Goal: Transaction & Acquisition: Purchase product/service

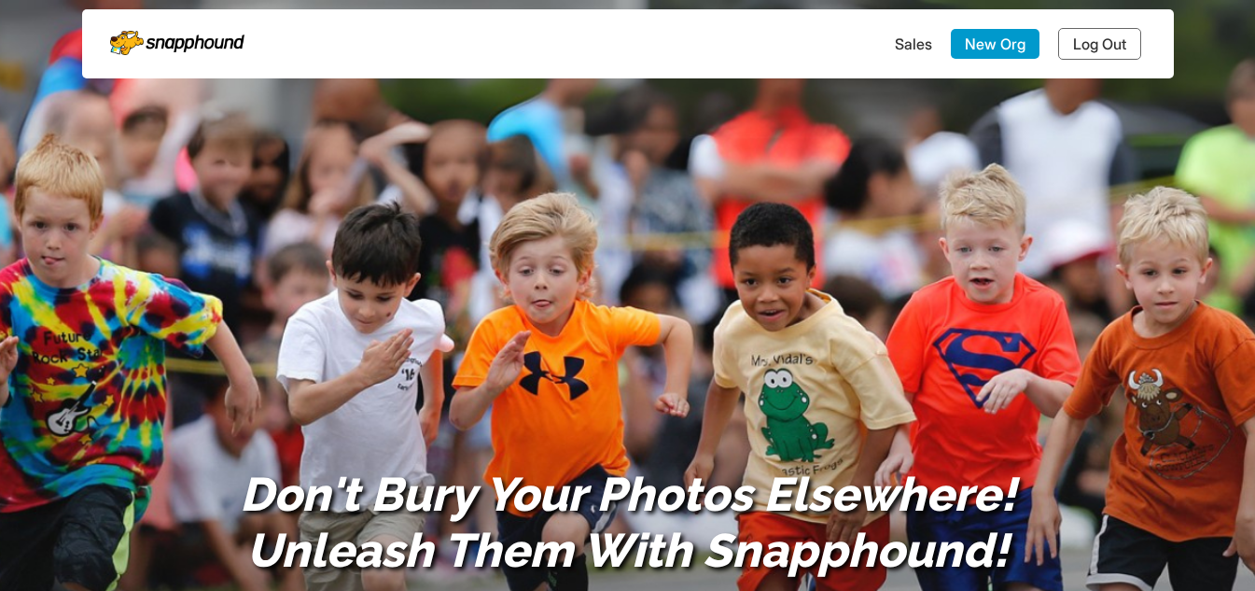
click at [1126, 41] on link "Log Out" at bounding box center [1099, 44] width 83 height 32
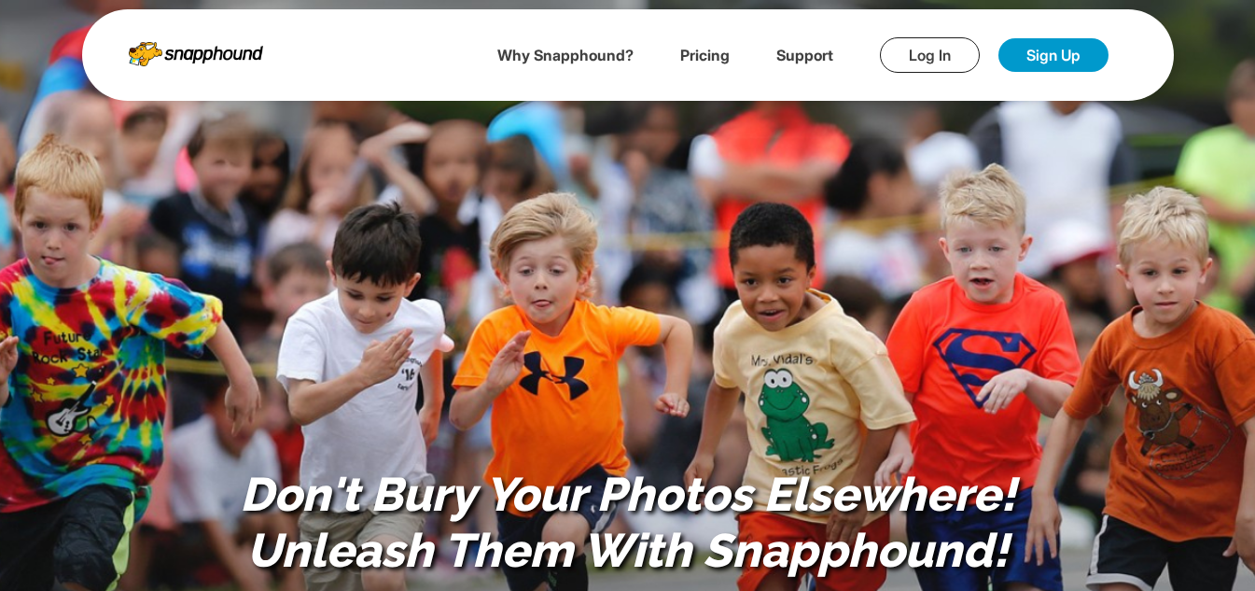
click at [907, 52] on link "Log In" at bounding box center [930, 54] width 100 height 35
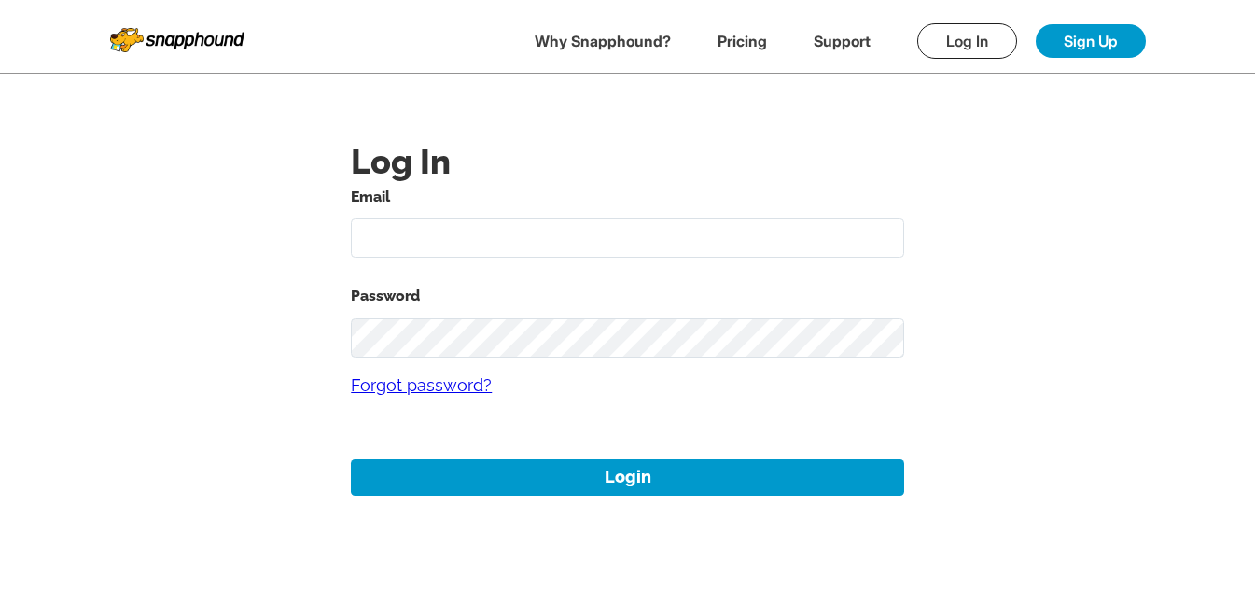
type input "[EMAIL_ADDRESS][DOMAIN_NAME]"
click at [546, 235] on input "[EMAIL_ADDRESS][DOMAIN_NAME]" at bounding box center [627, 238] width 553 height 40
click at [644, 164] on h1 "Log In" at bounding box center [627, 161] width 553 height 45
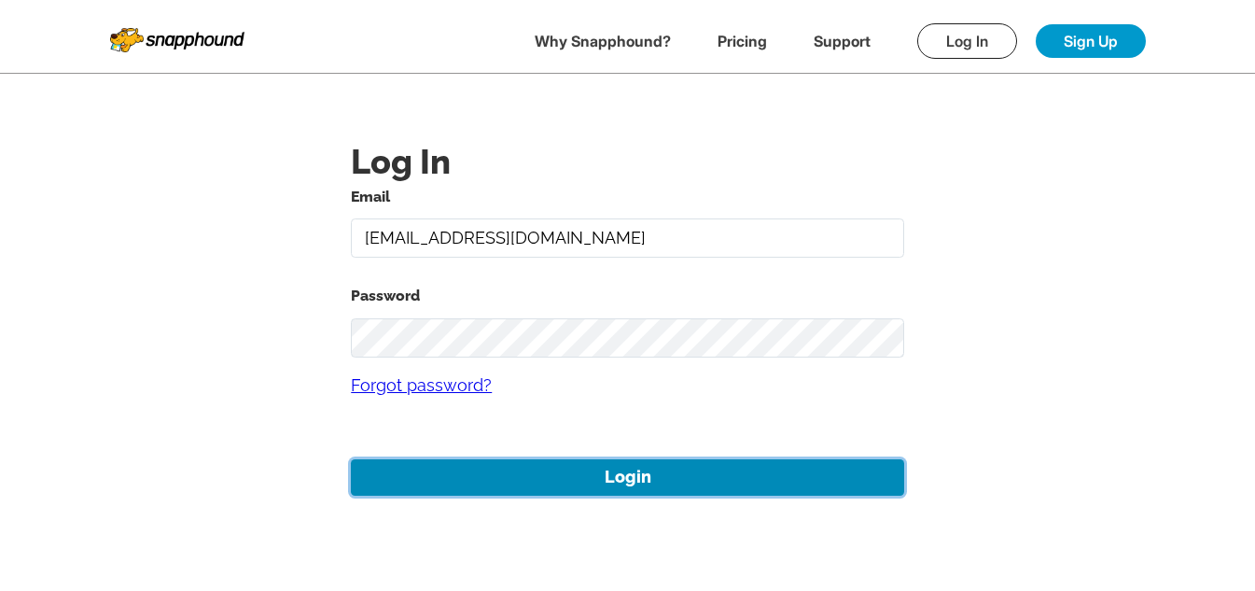
click at [671, 476] on button "Login" at bounding box center [627, 477] width 553 height 36
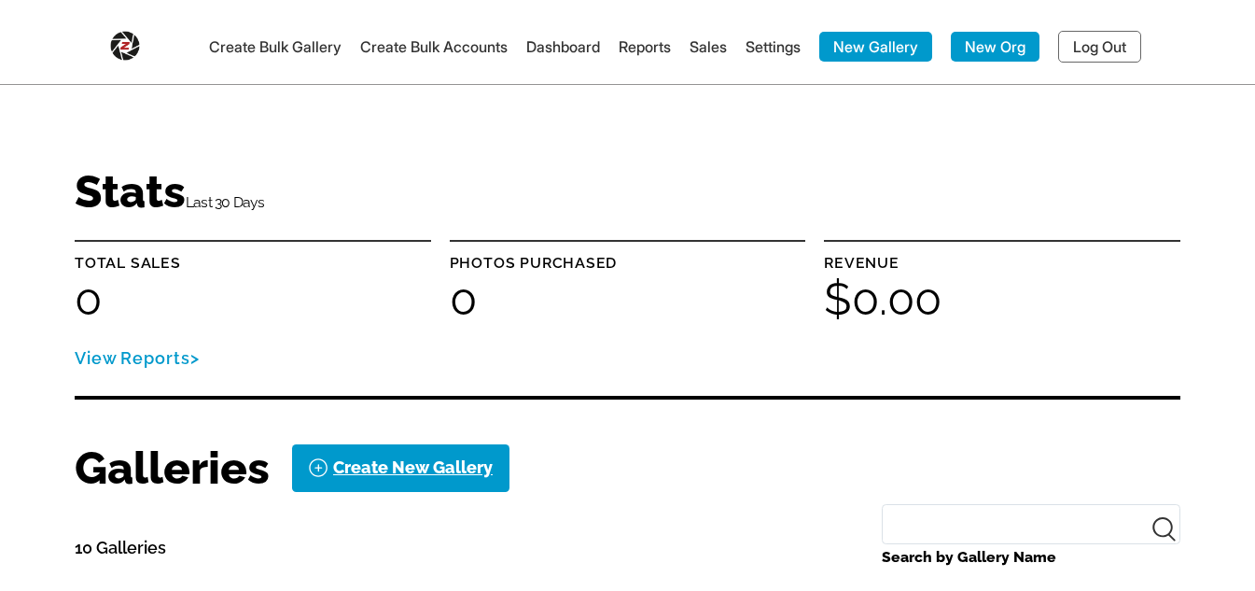
click at [1095, 50] on link "Log Out" at bounding box center [1099, 47] width 83 height 32
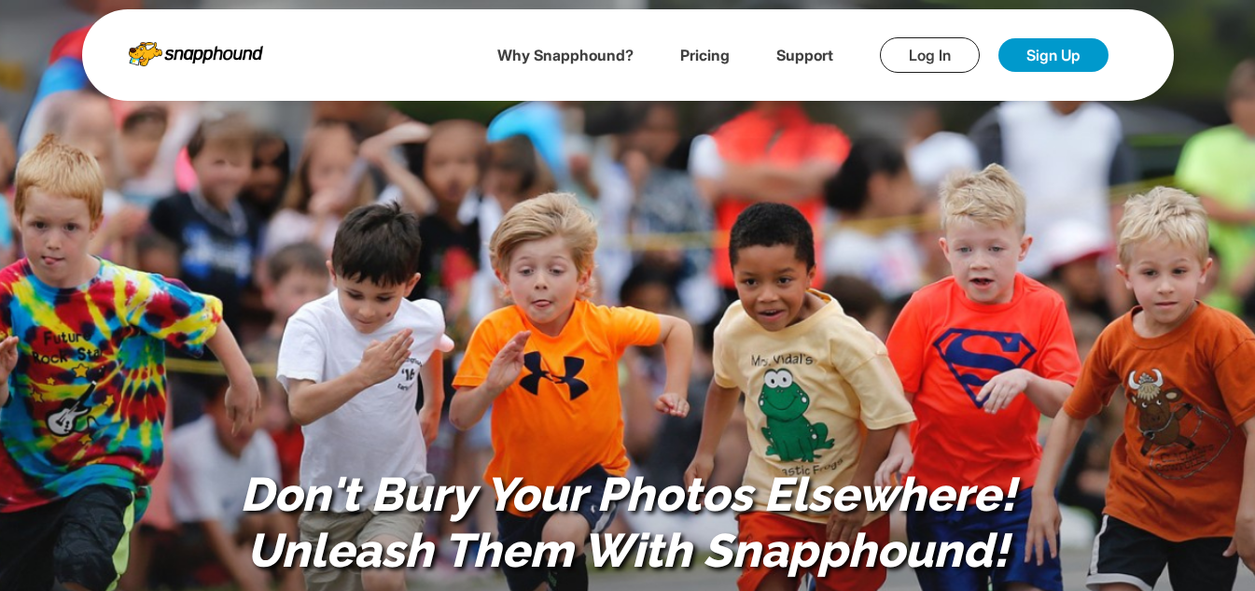
click at [174, 52] on img at bounding box center [196, 51] width 134 height 32
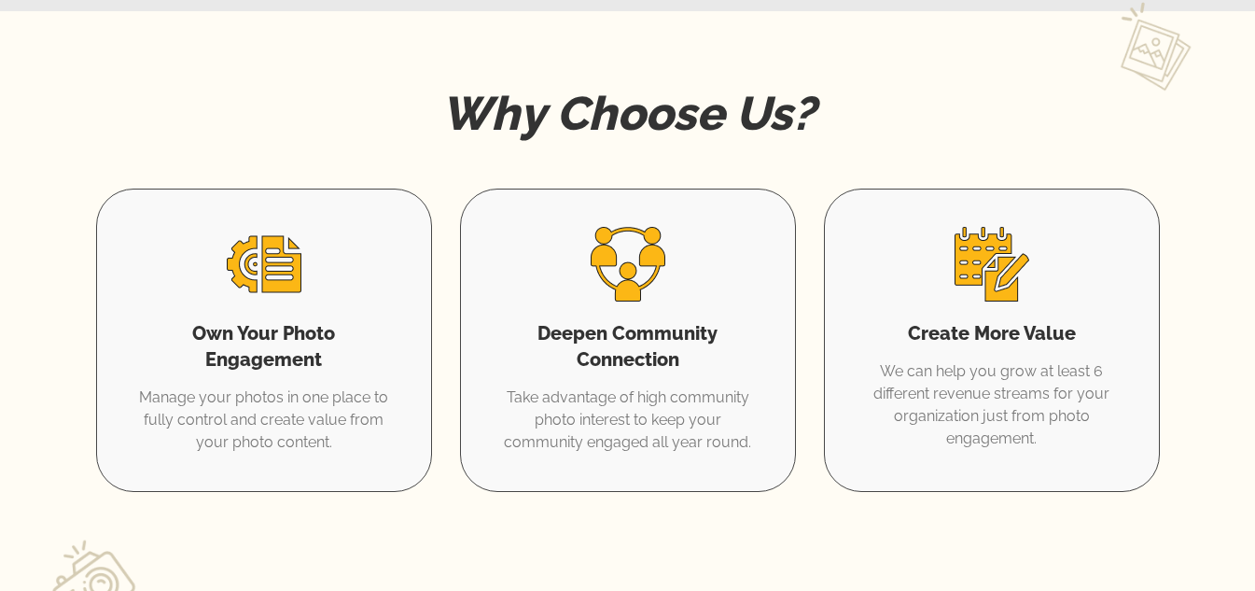
scroll to position [1213, 0]
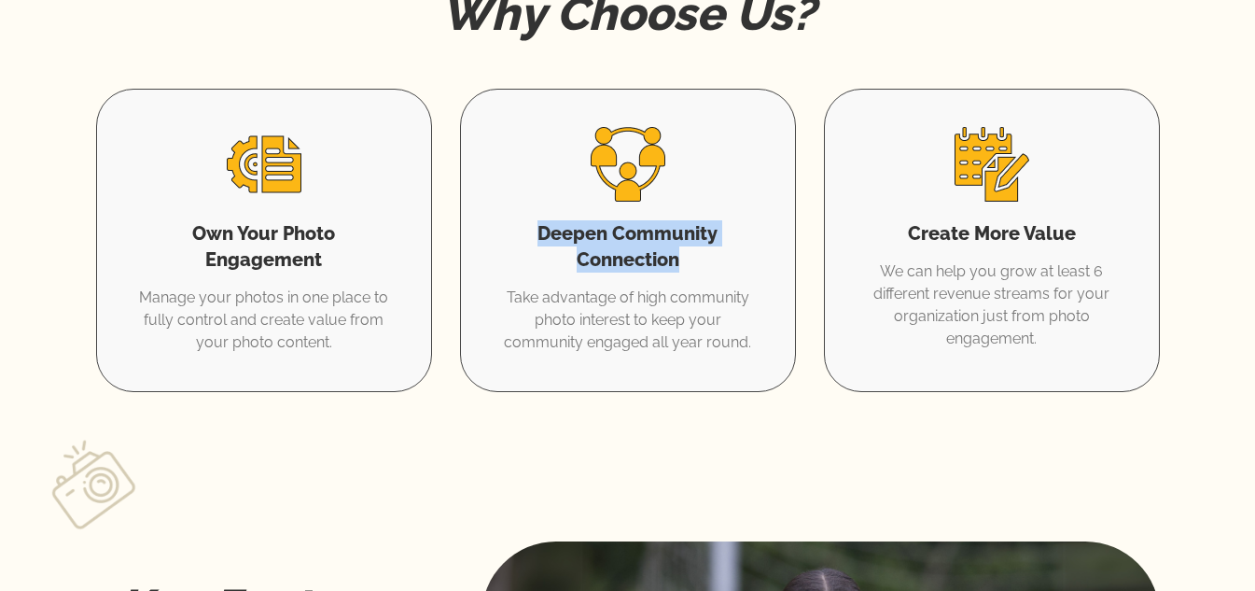
drag, startPoint x: 534, startPoint y: 233, endPoint x: 711, endPoint y: 255, distance: 178.6
click at [711, 255] on h5 "Deepen Community Connection" at bounding box center [627, 246] width 259 height 52
click at [676, 287] on p "Take advantage of high community photo interest to keep your community engaged …" at bounding box center [627, 319] width 259 height 67
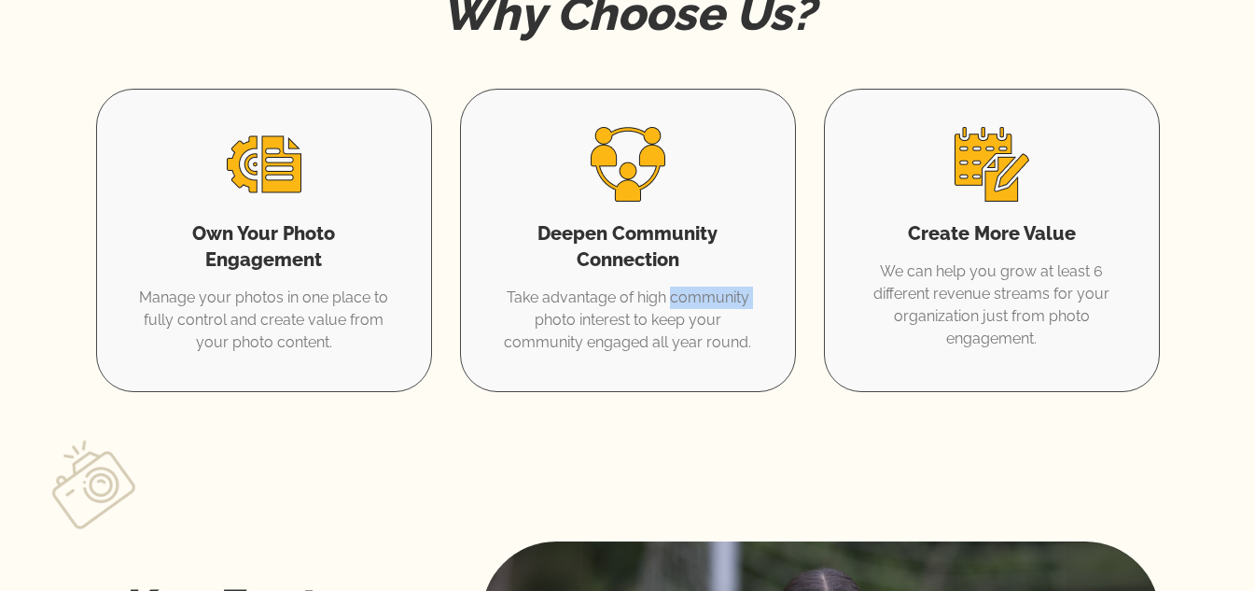
click at [676, 287] on p "Take advantage of high community photo interest to keep your community engaged …" at bounding box center [627, 319] width 259 height 67
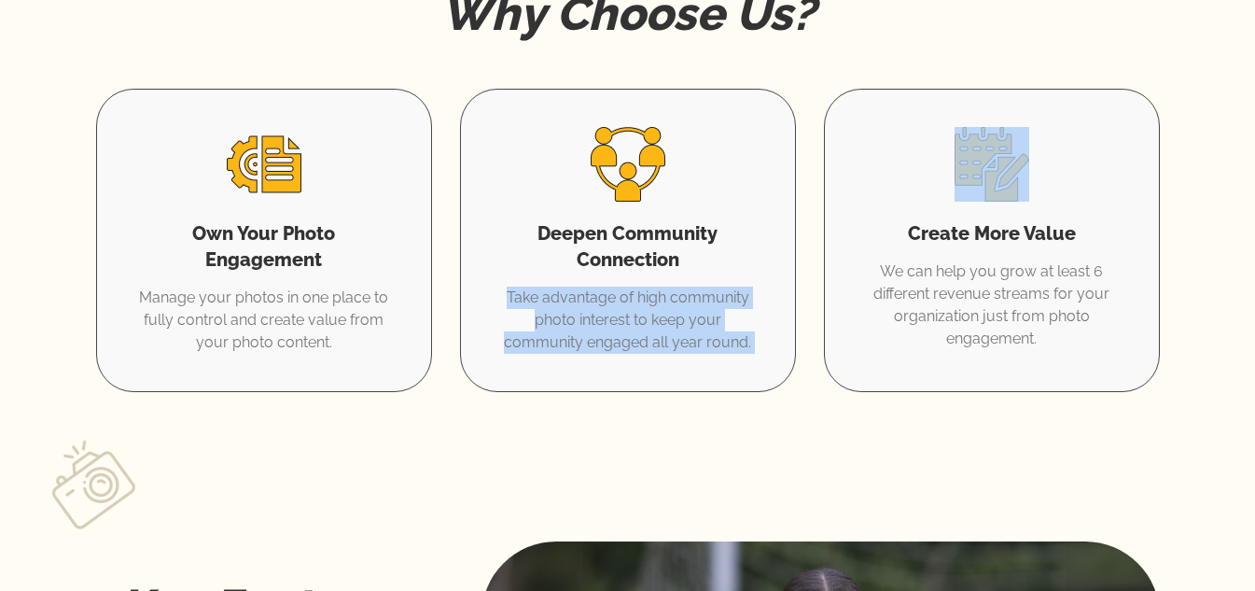
click at [676, 287] on p "Take advantage of high community photo interest to keep your community engaged …" at bounding box center [627, 319] width 259 height 67
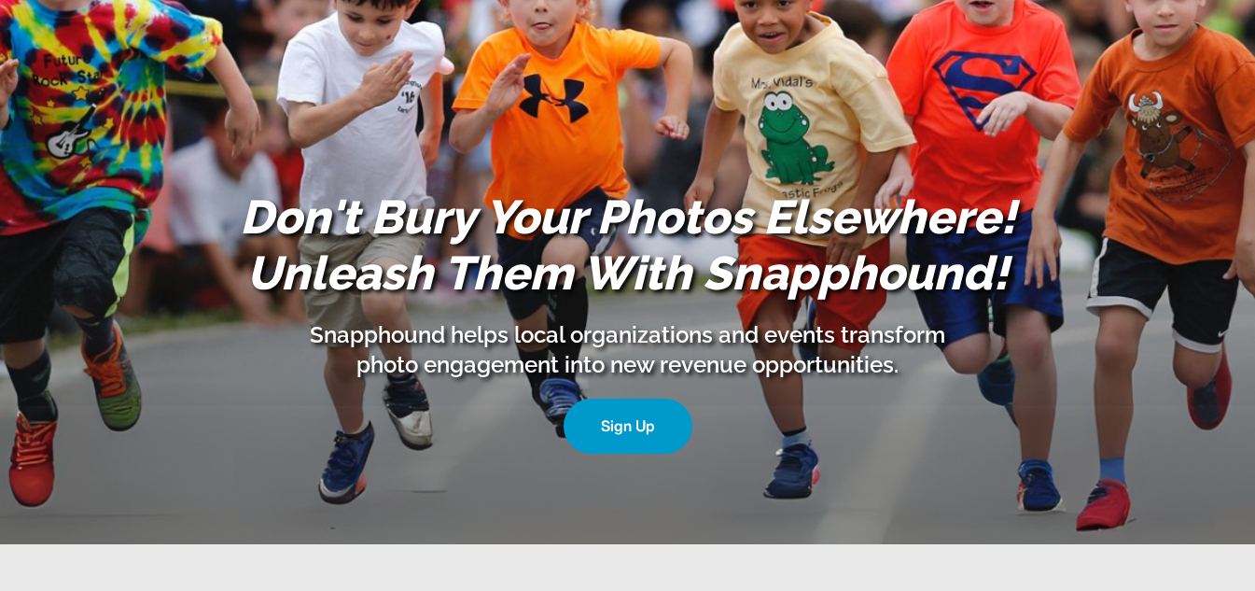
scroll to position [0, 0]
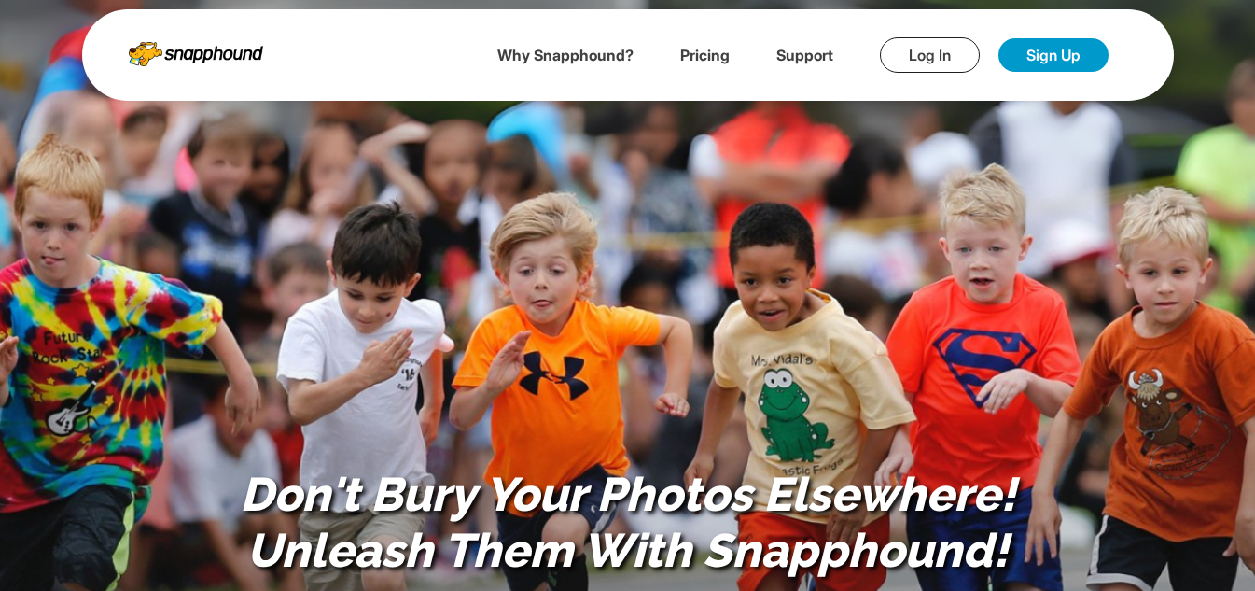
click at [939, 63] on link "Log In" at bounding box center [930, 54] width 100 height 35
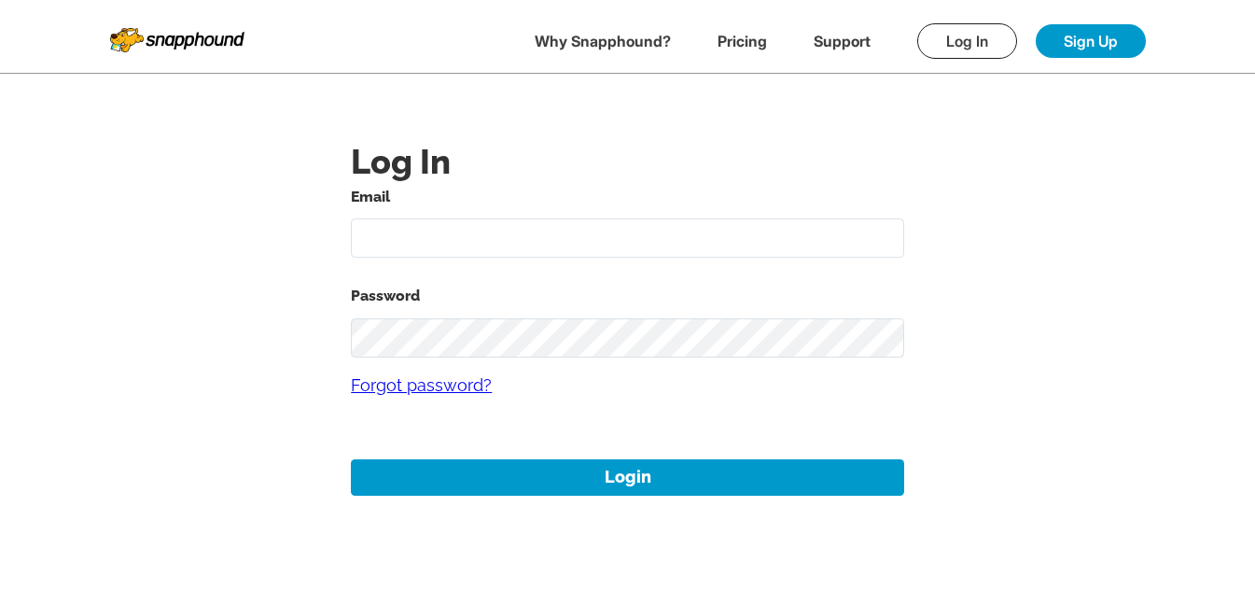
type input "[EMAIL_ADDRESS][DOMAIN_NAME]"
click at [553, 241] on input "[EMAIL_ADDRESS][DOMAIN_NAME]" at bounding box center [627, 238] width 553 height 40
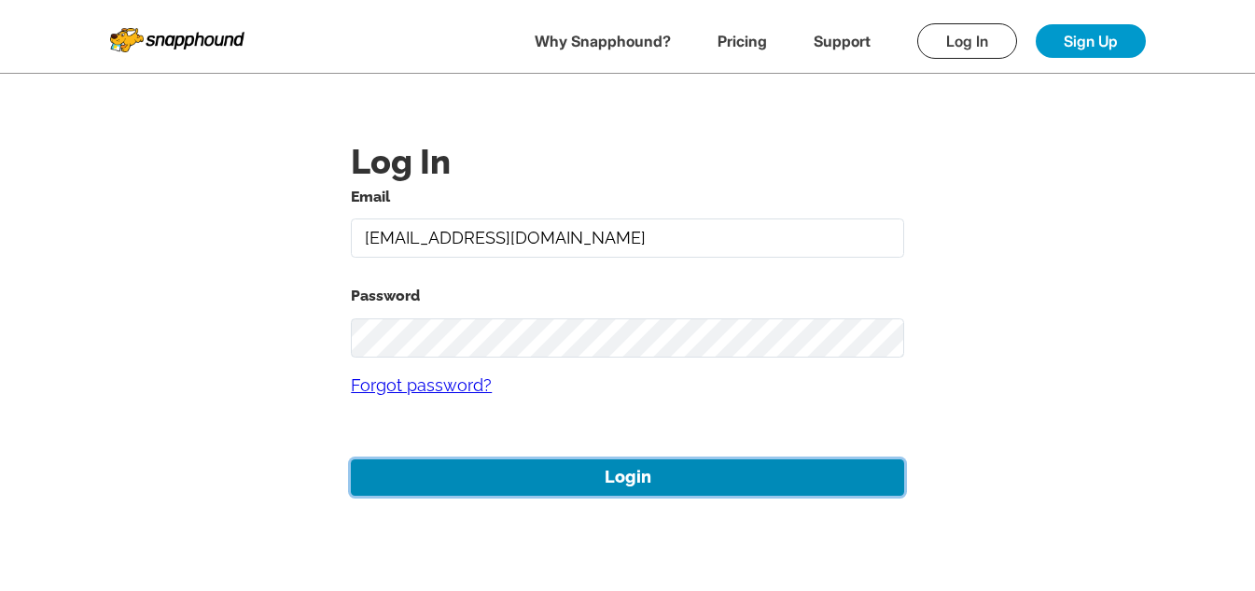
click at [600, 478] on button "Login" at bounding box center [627, 477] width 553 height 36
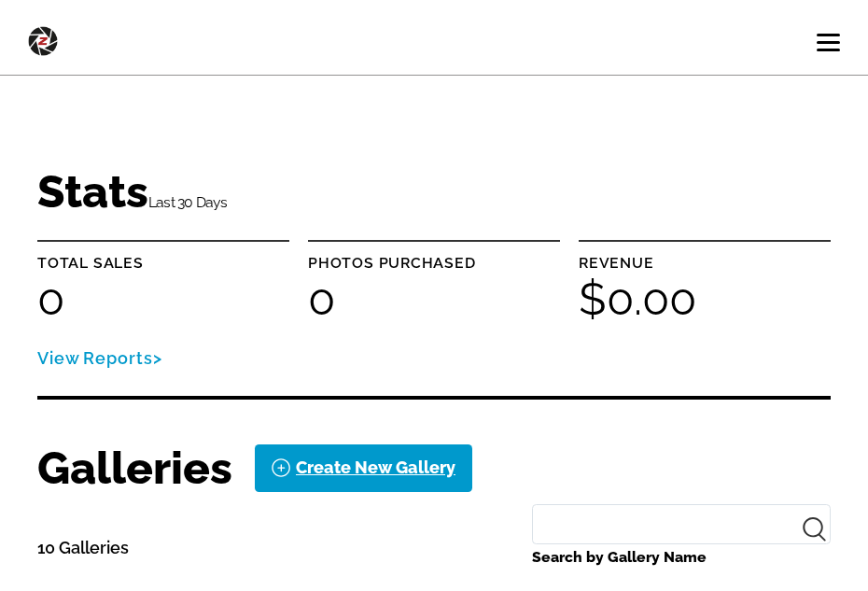
click at [819, 49] on span at bounding box center [827, 50] width 23 height 3
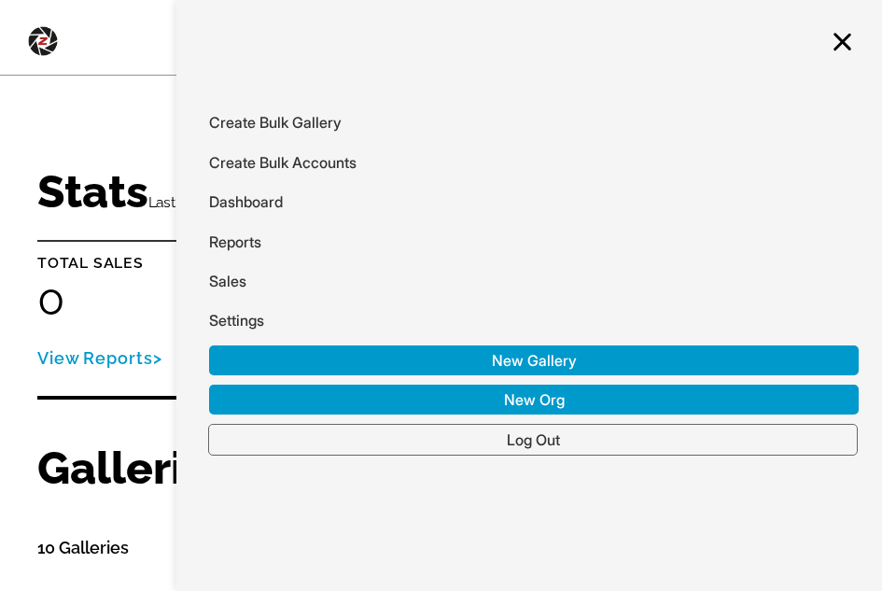
click at [602, 432] on link "Log Out" at bounding box center [532, 440] width 649 height 32
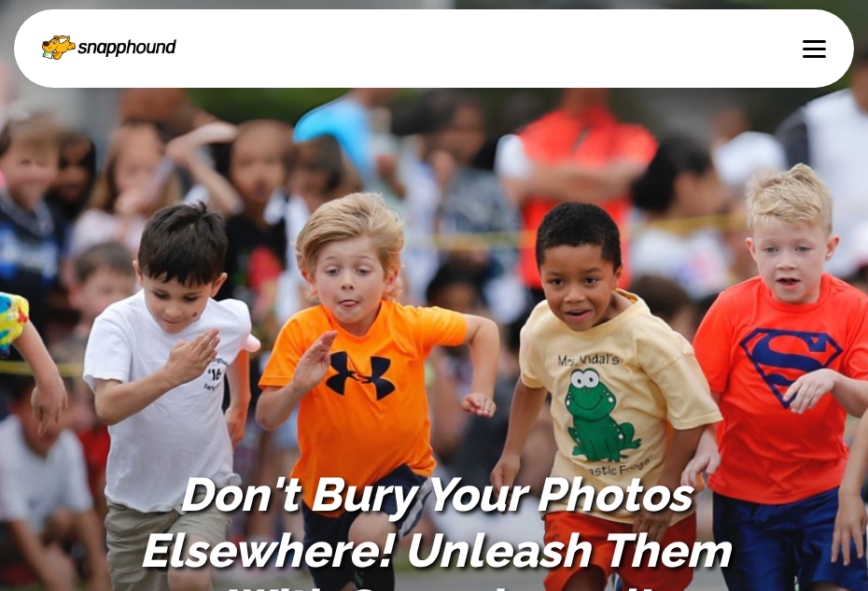
click at [813, 49] on span at bounding box center [813, 49] width 23 height 3
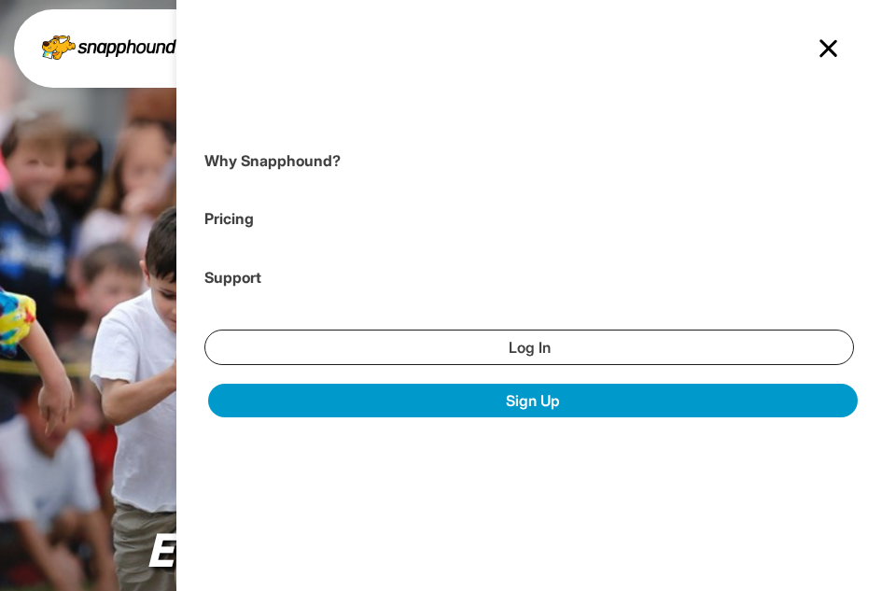
click at [462, 350] on link "Log In" at bounding box center [528, 346] width 649 height 35
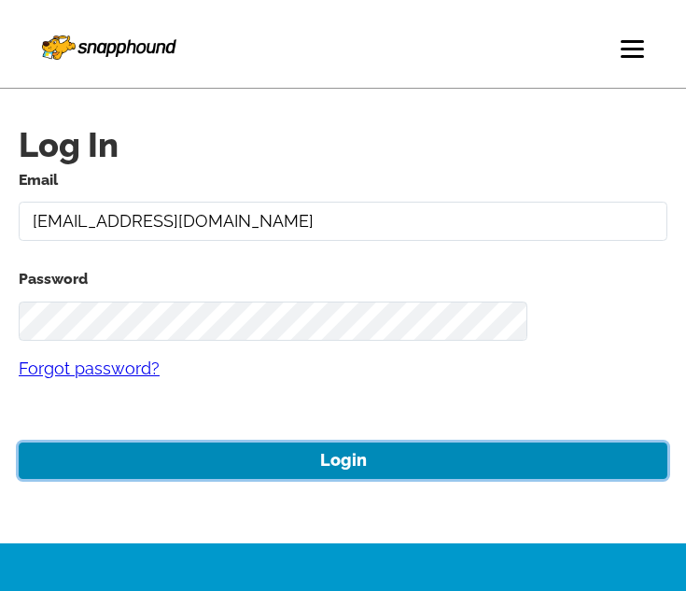
click at [394, 454] on button "Login" at bounding box center [343, 460] width 648 height 36
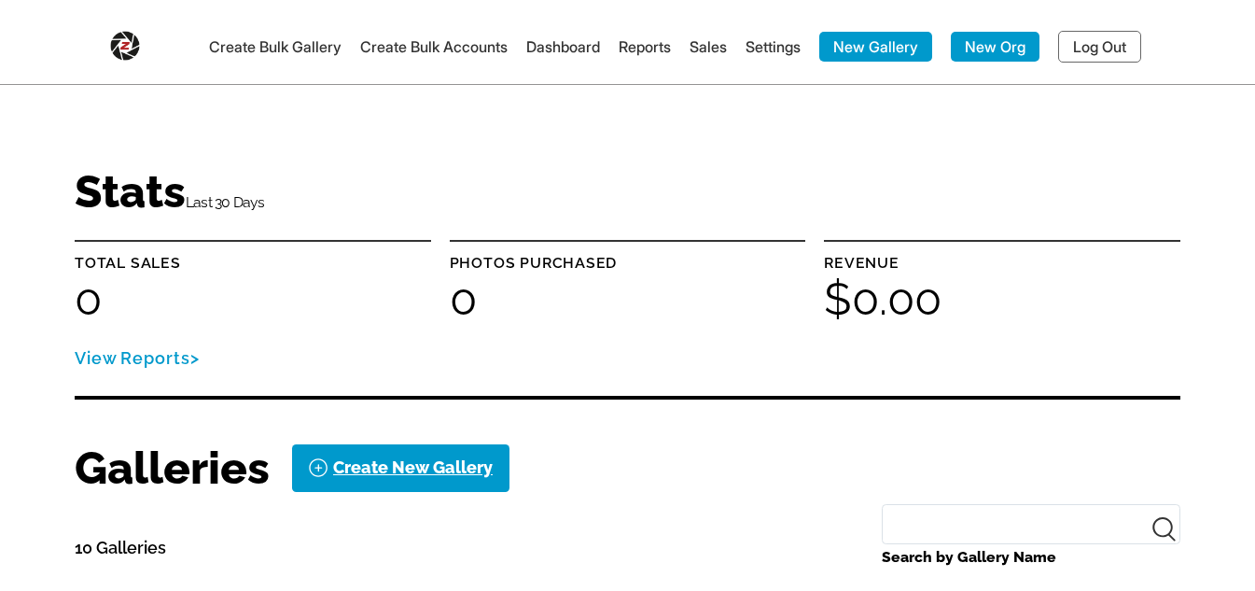
click at [118, 38] on img at bounding box center [125, 41] width 30 height 37
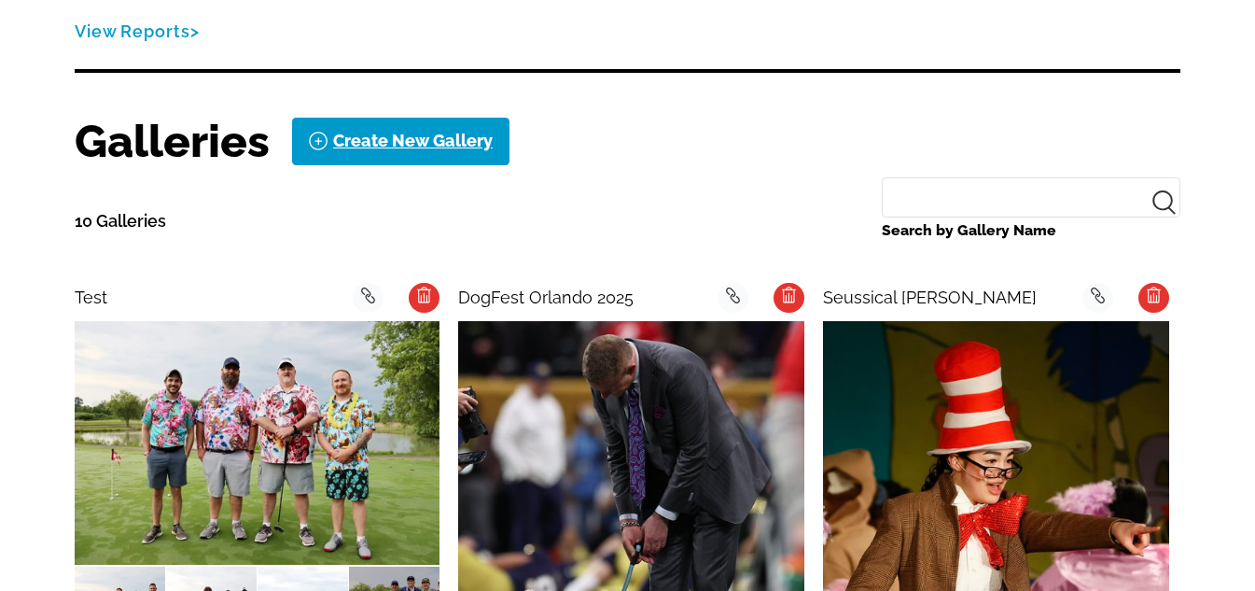
scroll to position [746, 0]
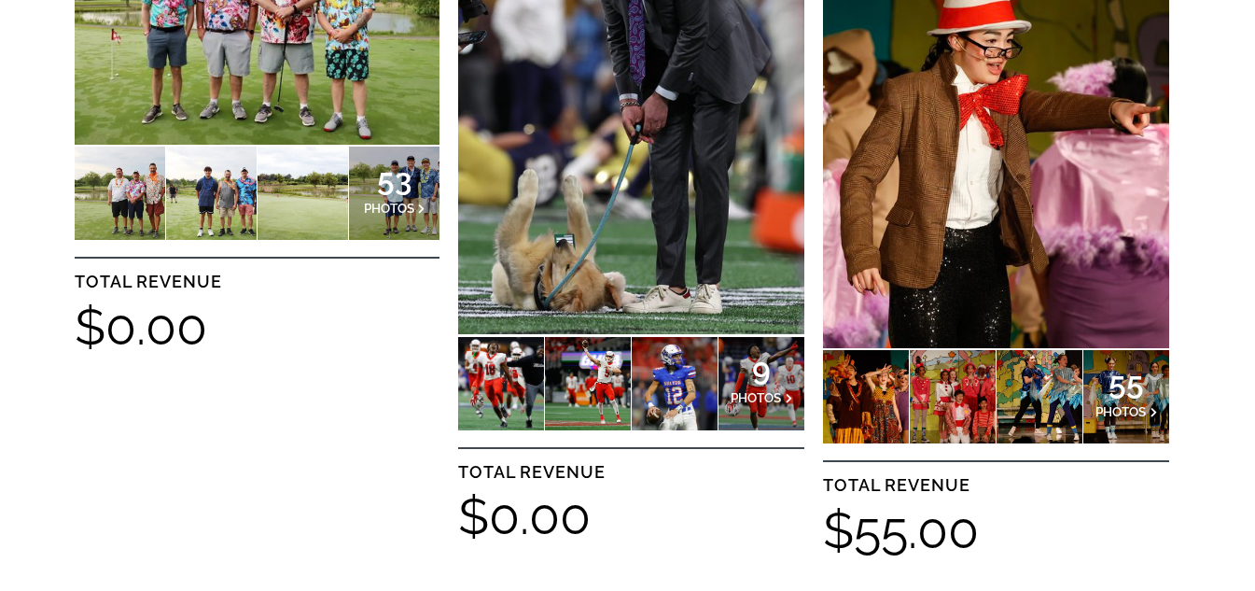
click at [179, 88] on img at bounding box center [257, 22] width 365 height 243
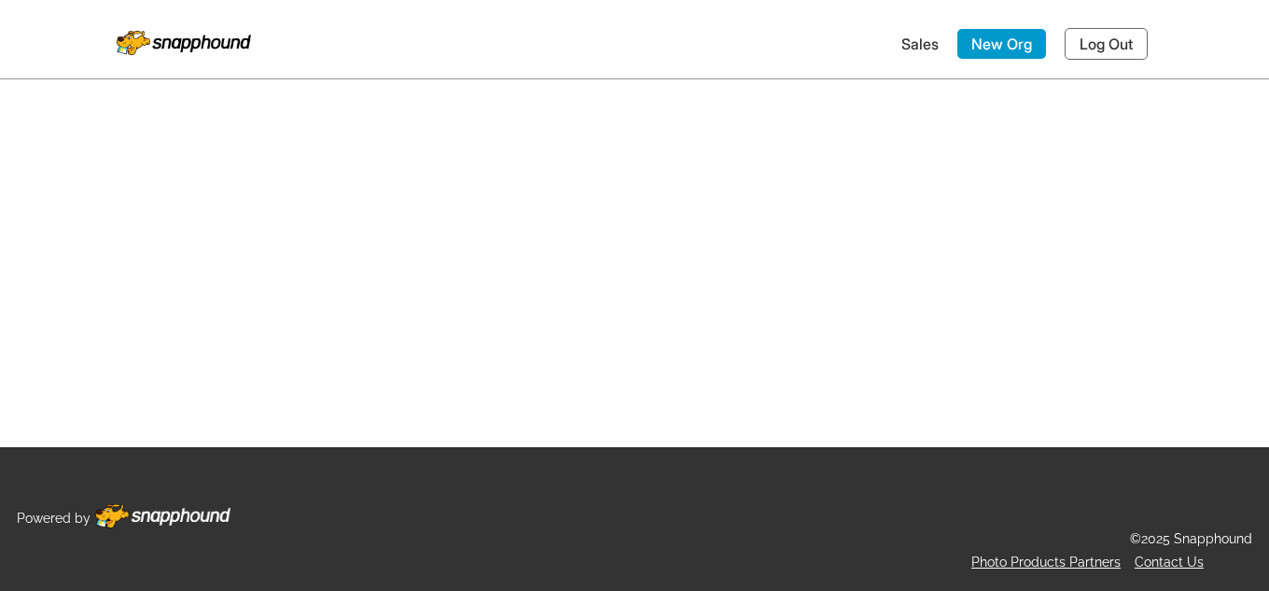
select select "onlyShowInGallery"
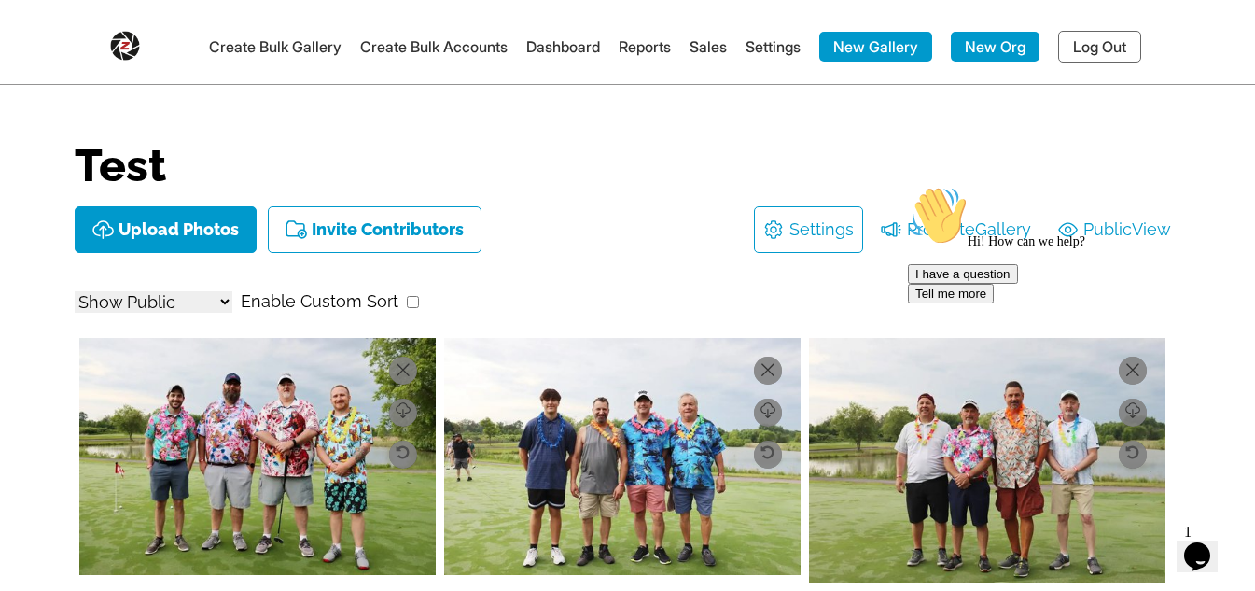
click at [636, 428] on img at bounding box center [622, 456] width 356 height 237
click at [1121, 236] on div "Hi! How can we help? I have a question Tell me more" at bounding box center [1076, 245] width 336 height 118
click at [1126, 231] on div "Hi! How can we help? I have a question Tell me more" at bounding box center [1076, 245] width 336 height 118
click at [1085, 230] on div "Hi! How can we help? I have a question Tell me more" at bounding box center [1076, 245] width 336 height 118
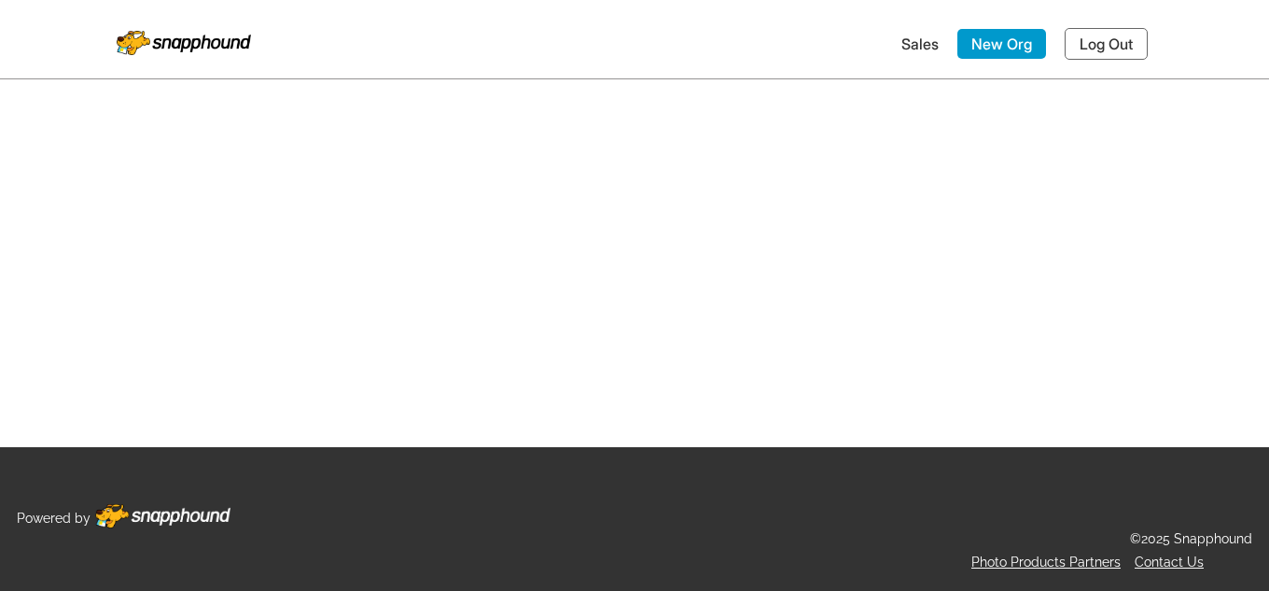
select select "onlyShowInGallery"
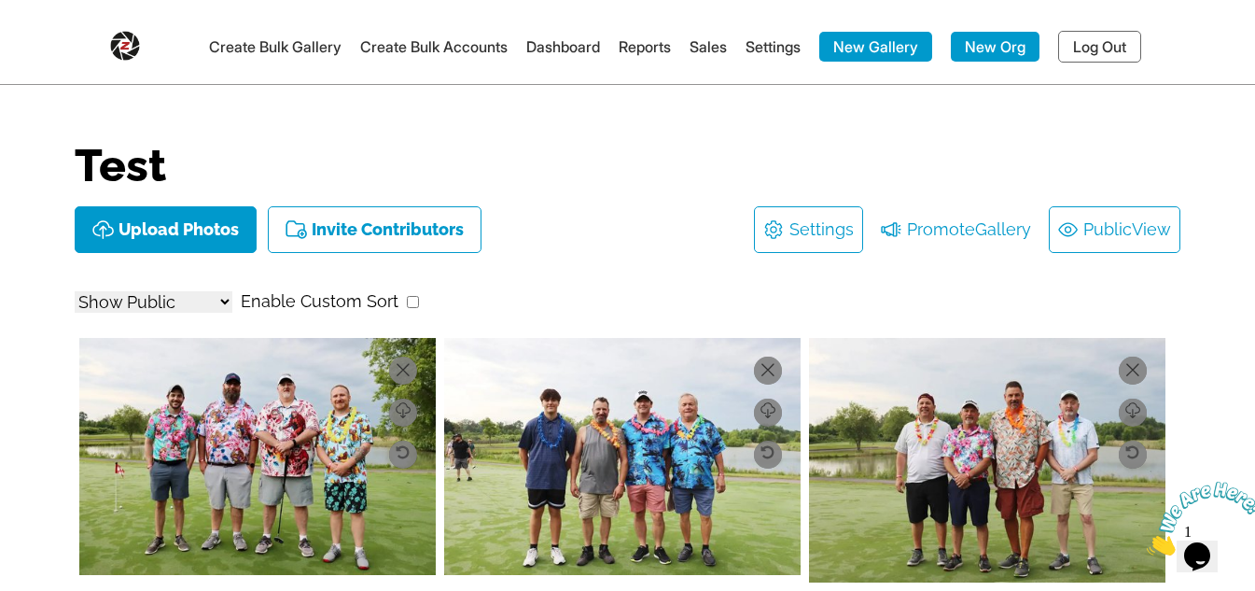
click at [1086, 230] on link "Public View" at bounding box center [1114, 230] width 113 height 30
click at [975, 230] on span "Gallery" at bounding box center [1003, 230] width 56 height 30
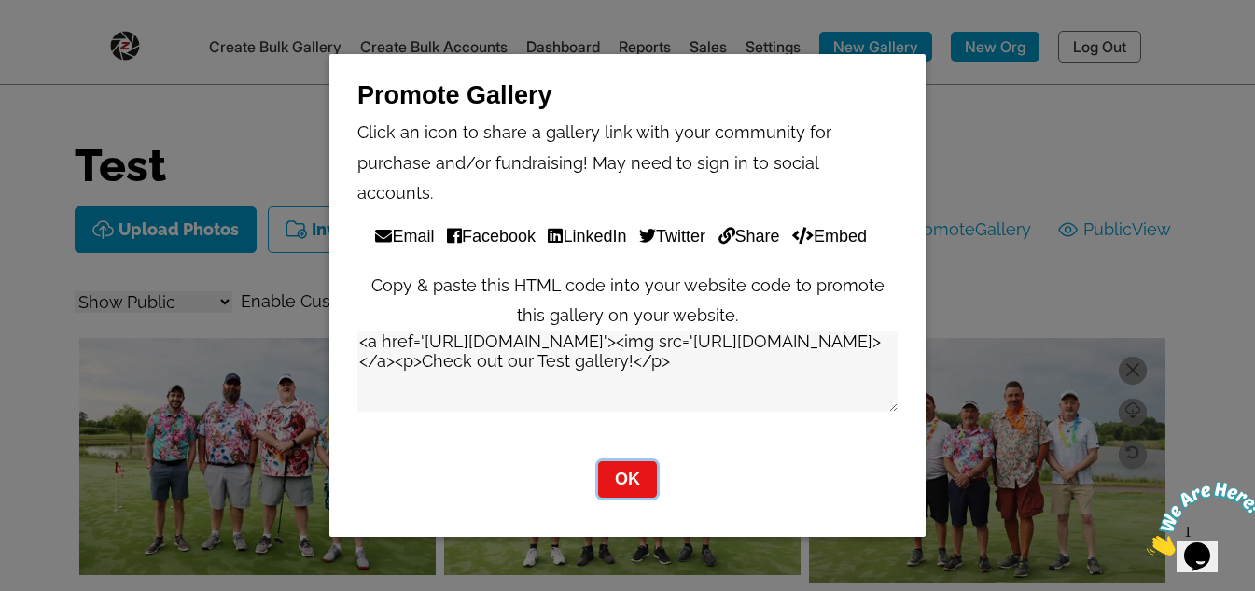
click at [629, 461] on button "OK" at bounding box center [627, 479] width 59 height 36
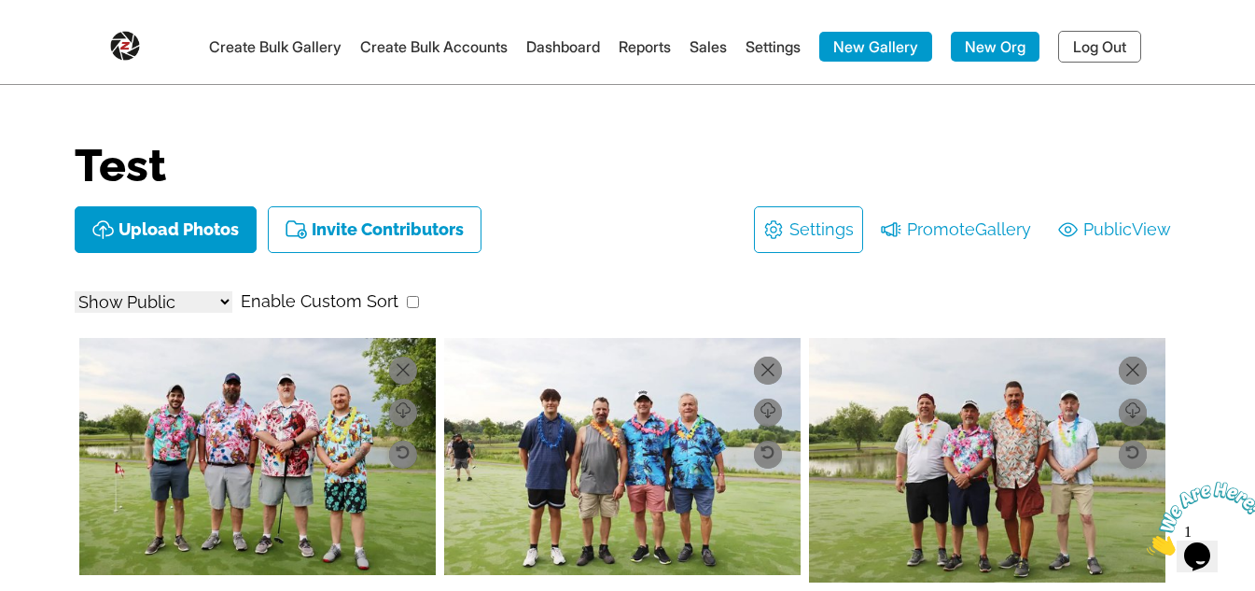
click at [795, 244] on link "Settings" at bounding box center [821, 230] width 64 height 30
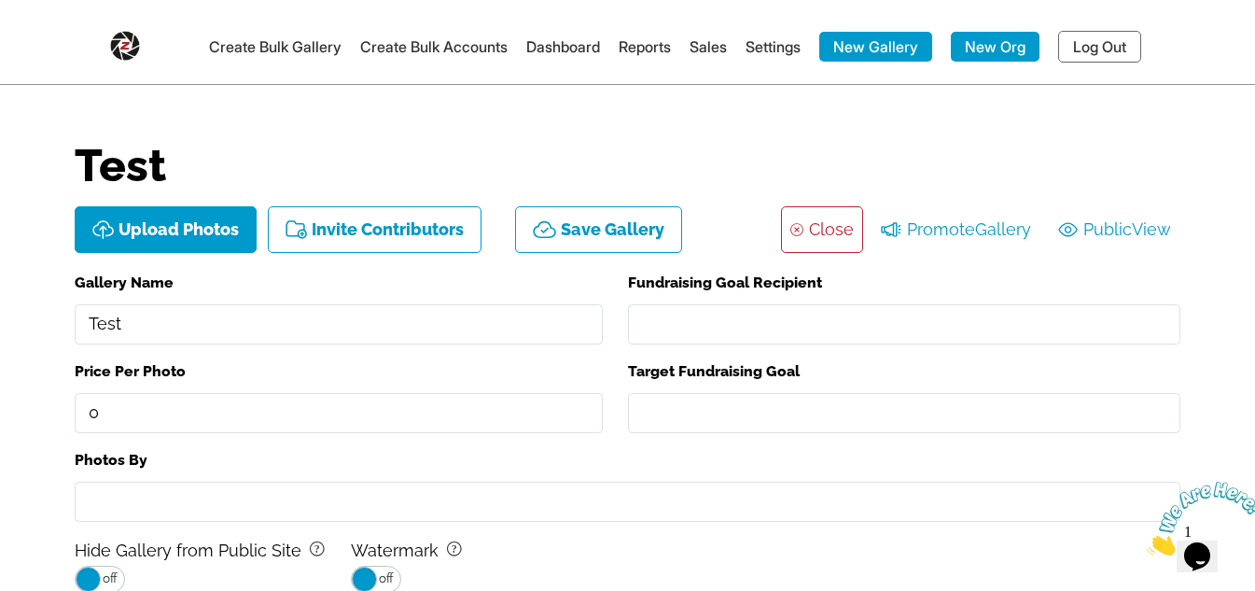
click at [844, 236] on link "Close" at bounding box center [831, 230] width 45 height 30
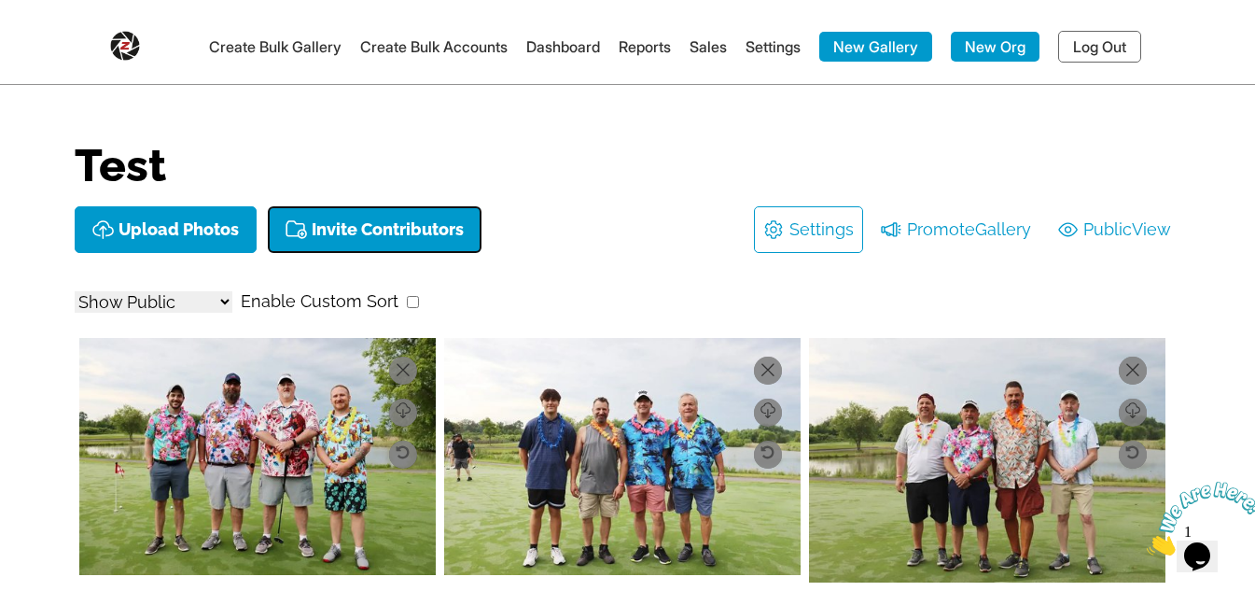
click at [368, 214] on button "Invite Contributors" at bounding box center [375, 229] width 214 height 47
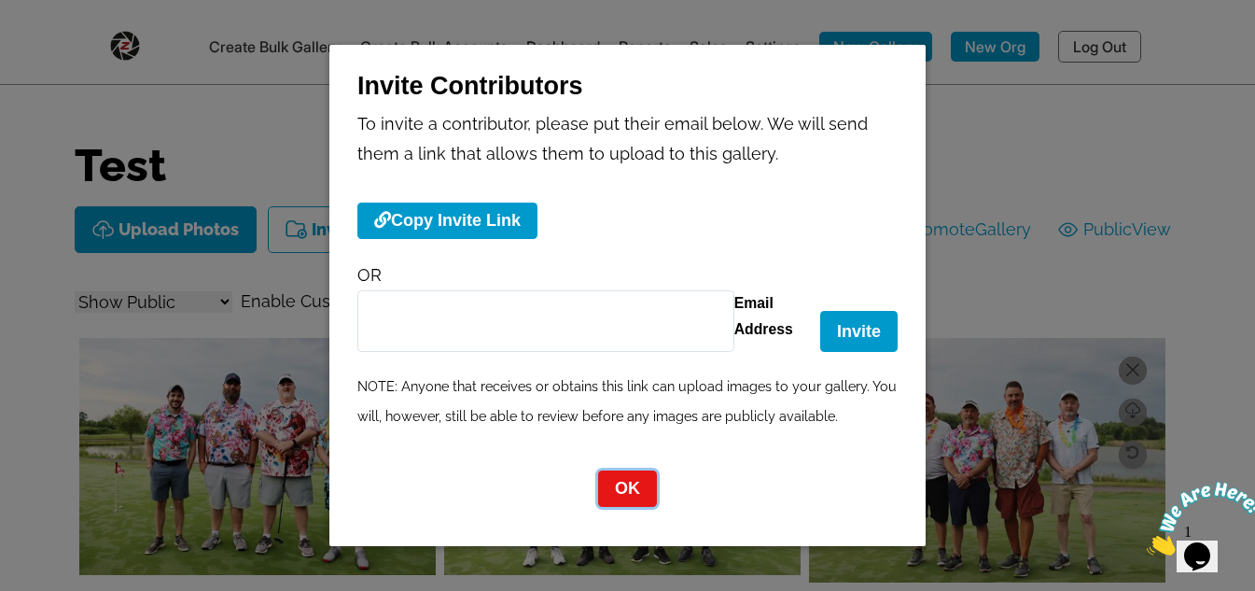
click at [619, 489] on button "OK" at bounding box center [627, 488] width 59 height 36
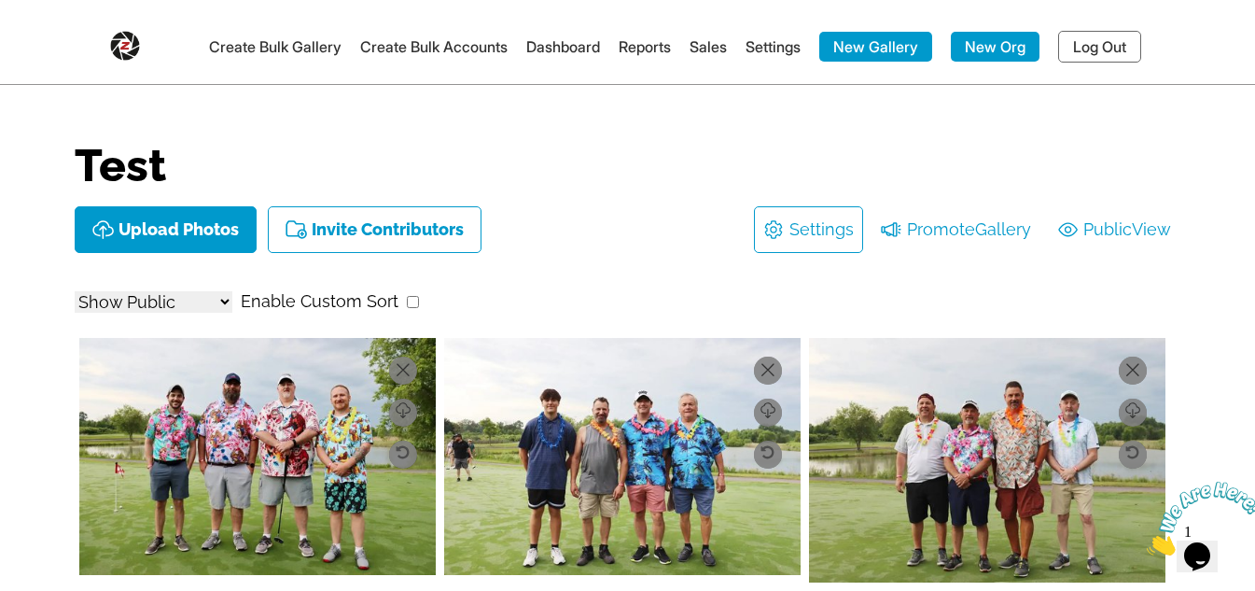
click at [749, 50] on link "Settings" at bounding box center [773, 46] width 55 height 19
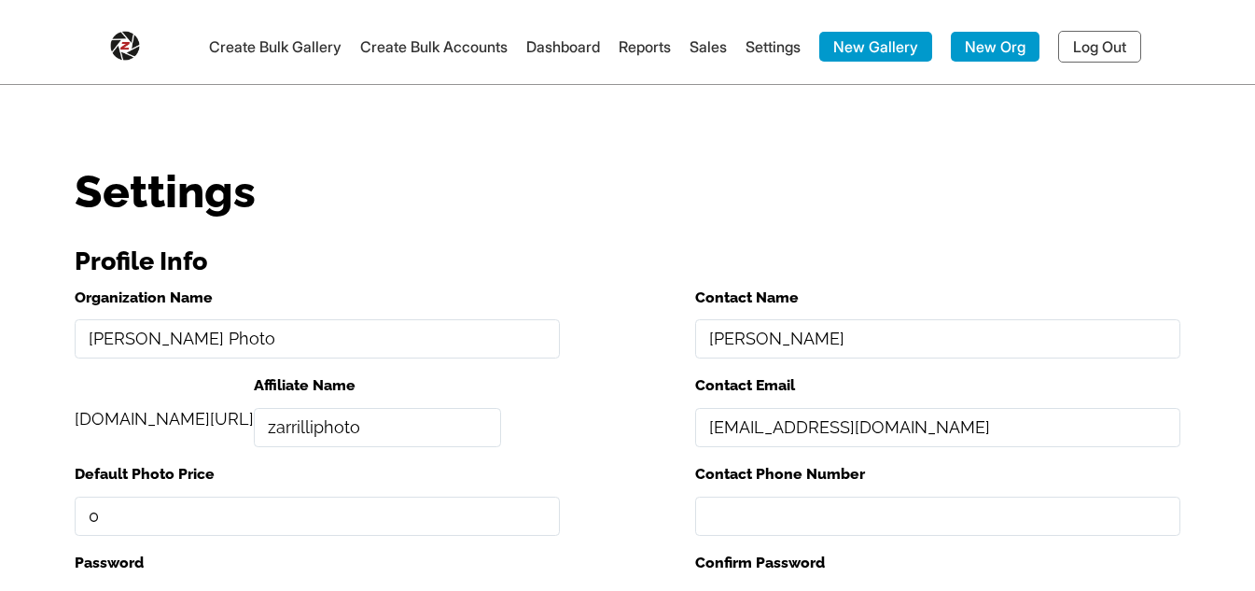
click at [698, 49] on link "Sales" at bounding box center [708, 46] width 37 height 19
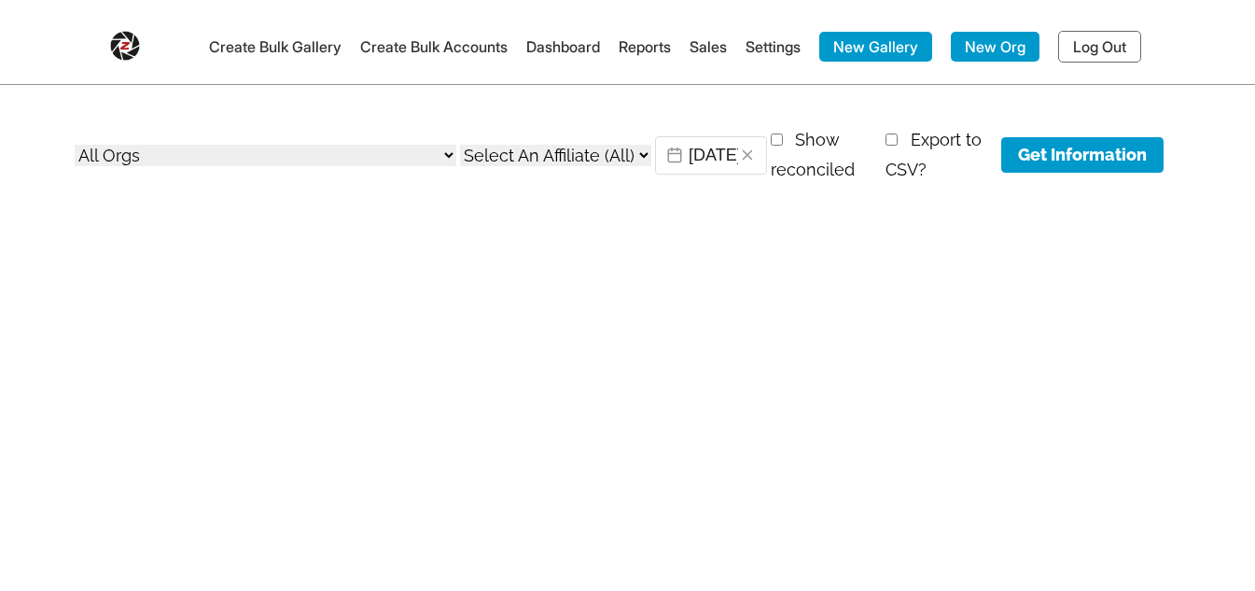
click at [630, 52] on link "Reports" at bounding box center [645, 46] width 52 height 19
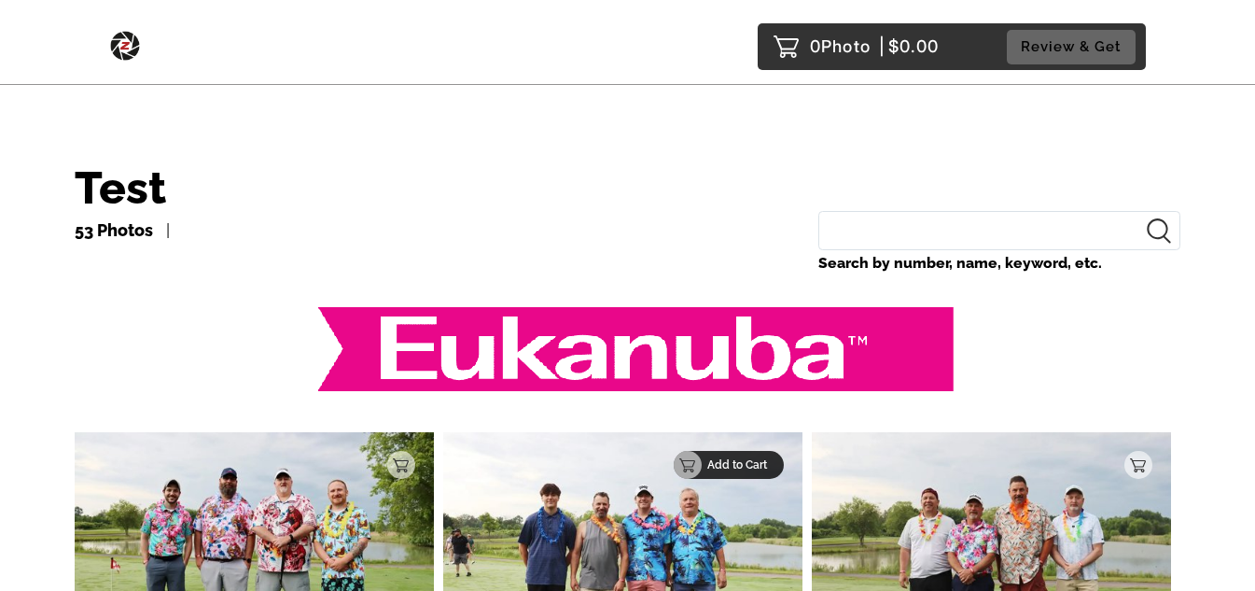
click at [773, 458] on div "Add to Cart" at bounding box center [729, 465] width 110 height 28
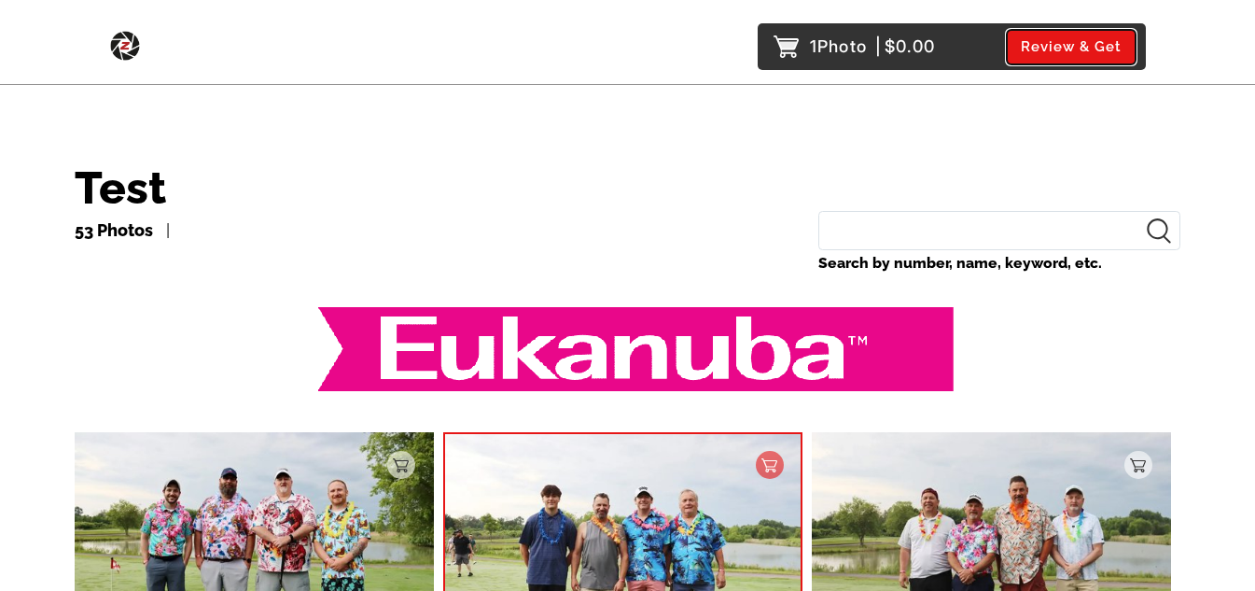
click at [1082, 62] on button "Review & Get" at bounding box center [1071, 47] width 129 height 35
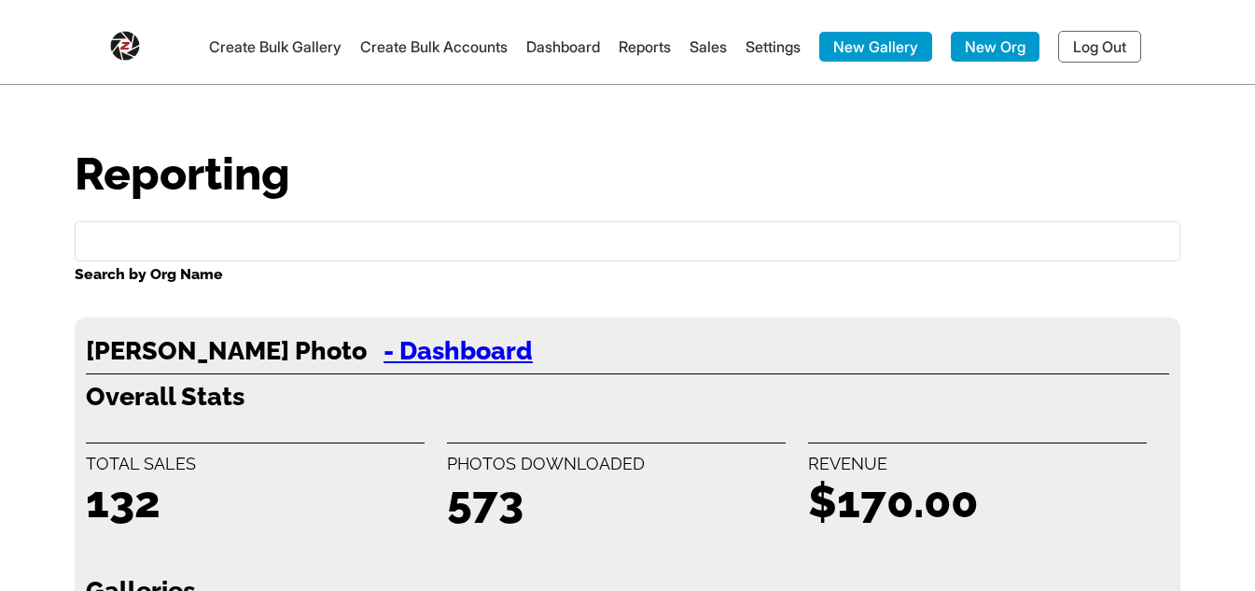
click at [526, 51] on link "Dashboard" at bounding box center [563, 46] width 74 height 19
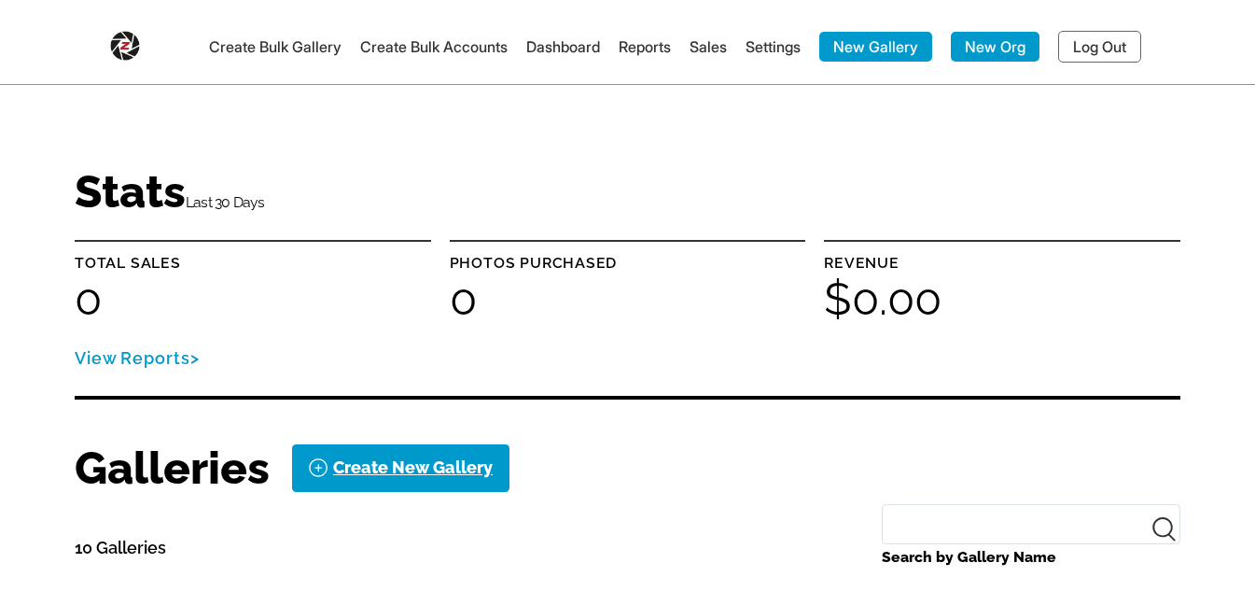
click at [453, 55] on link "Create Bulk Accounts" at bounding box center [433, 46] width 147 height 19
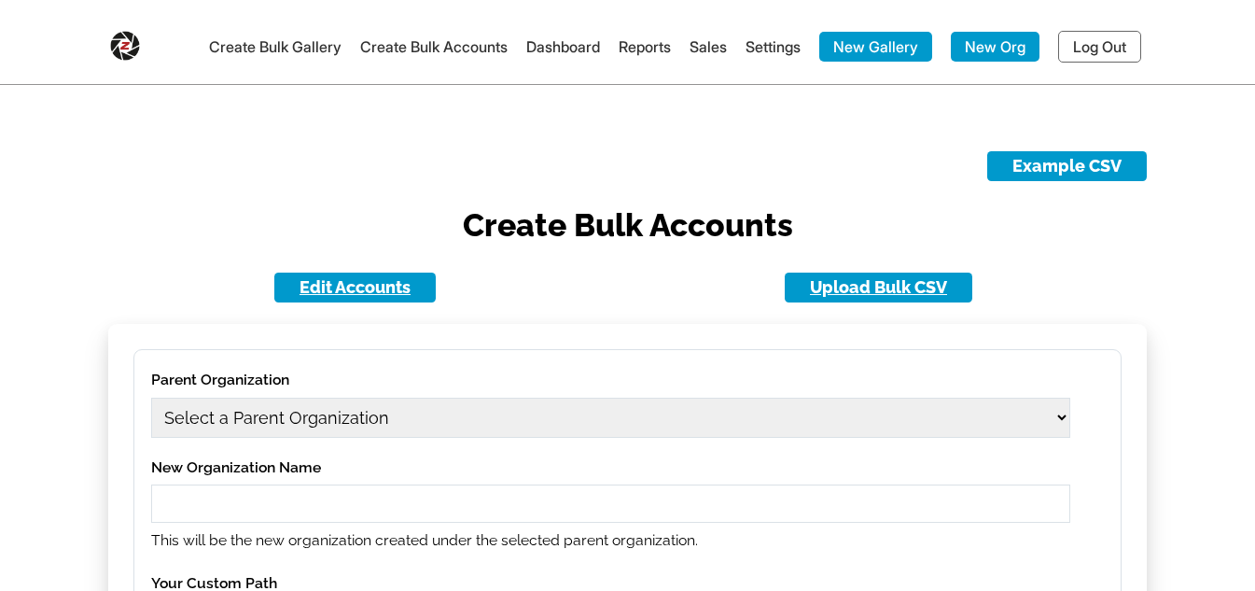
type input "[EMAIL_ADDRESS][DOMAIN_NAME]"
click at [290, 49] on link "Create Bulk Gallery" at bounding box center [275, 46] width 132 height 19
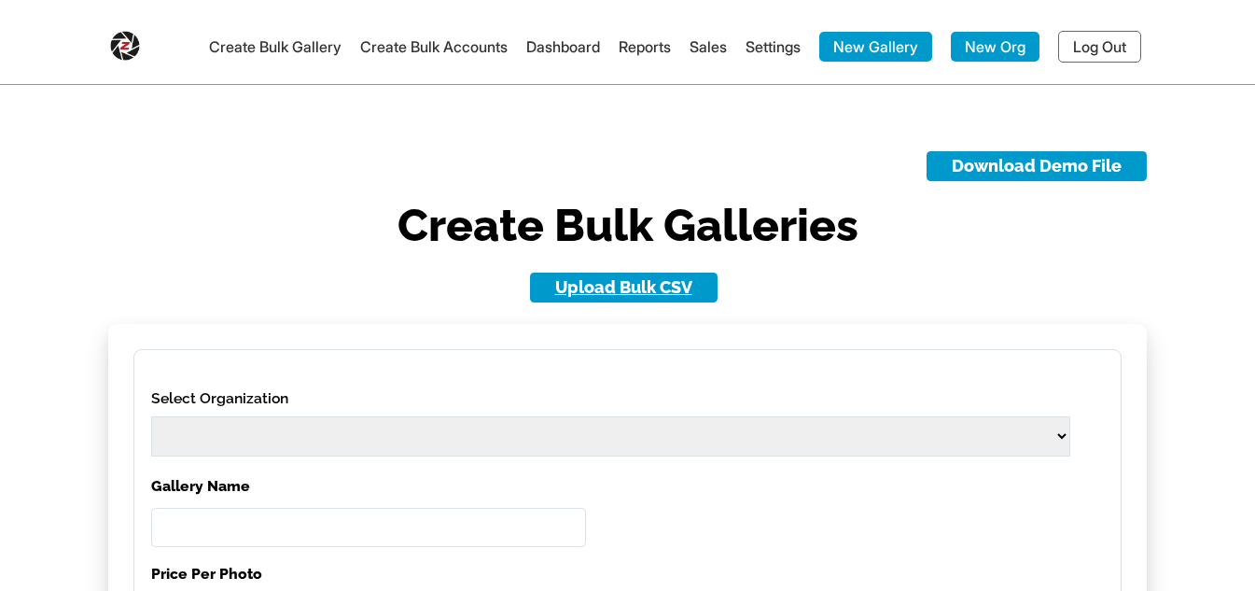
select select
